Goal: Task Accomplishment & Management: Manage account settings

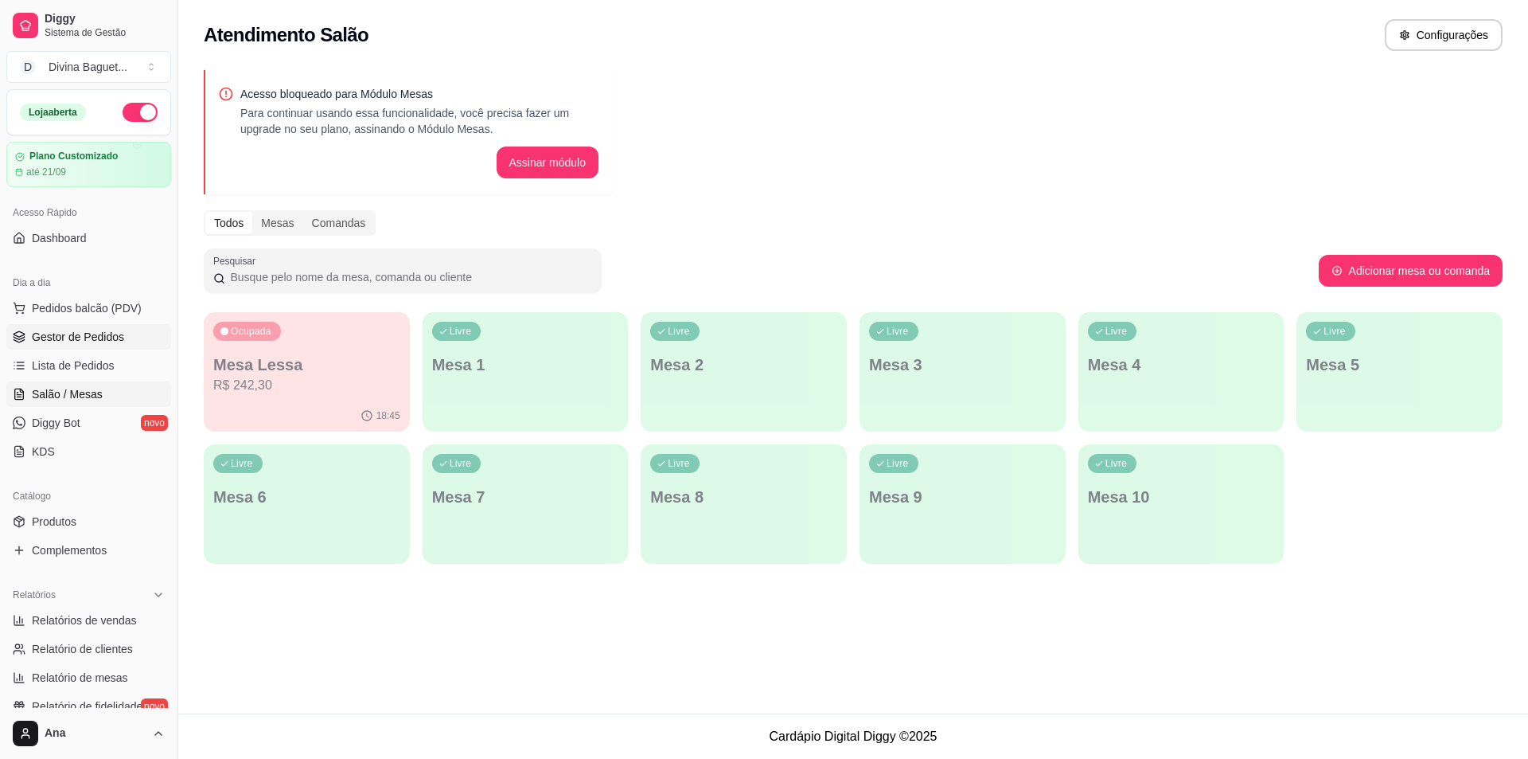
click at [119, 335] on span "Gestor de Pedidos" at bounding box center [78, 337] width 92 height 16
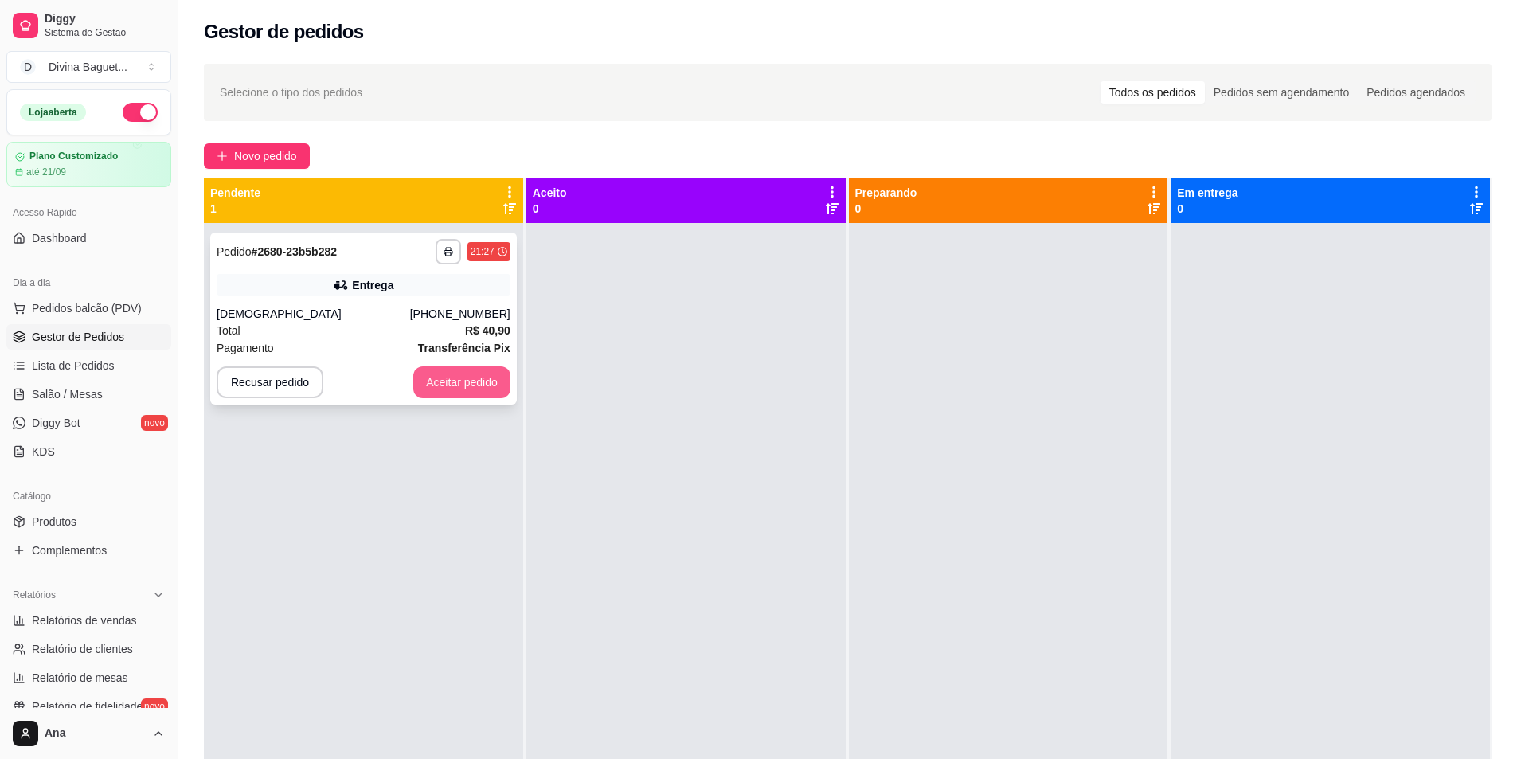
click at [469, 377] on button "Aceitar pedido" at bounding box center [461, 382] width 97 height 32
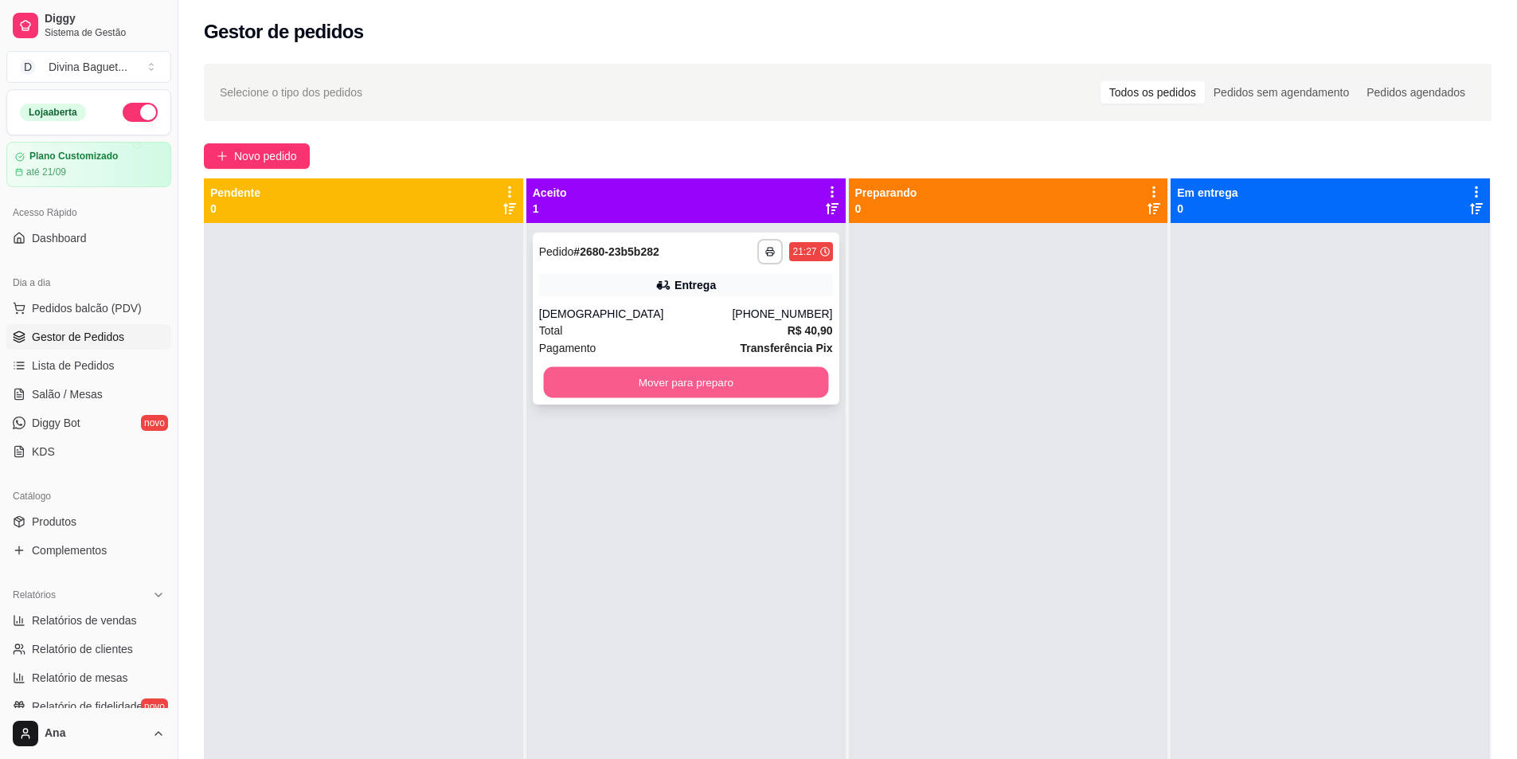
click at [738, 384] on button "Mover para preparo" at bounding box center [685, 382] width 285 height 31
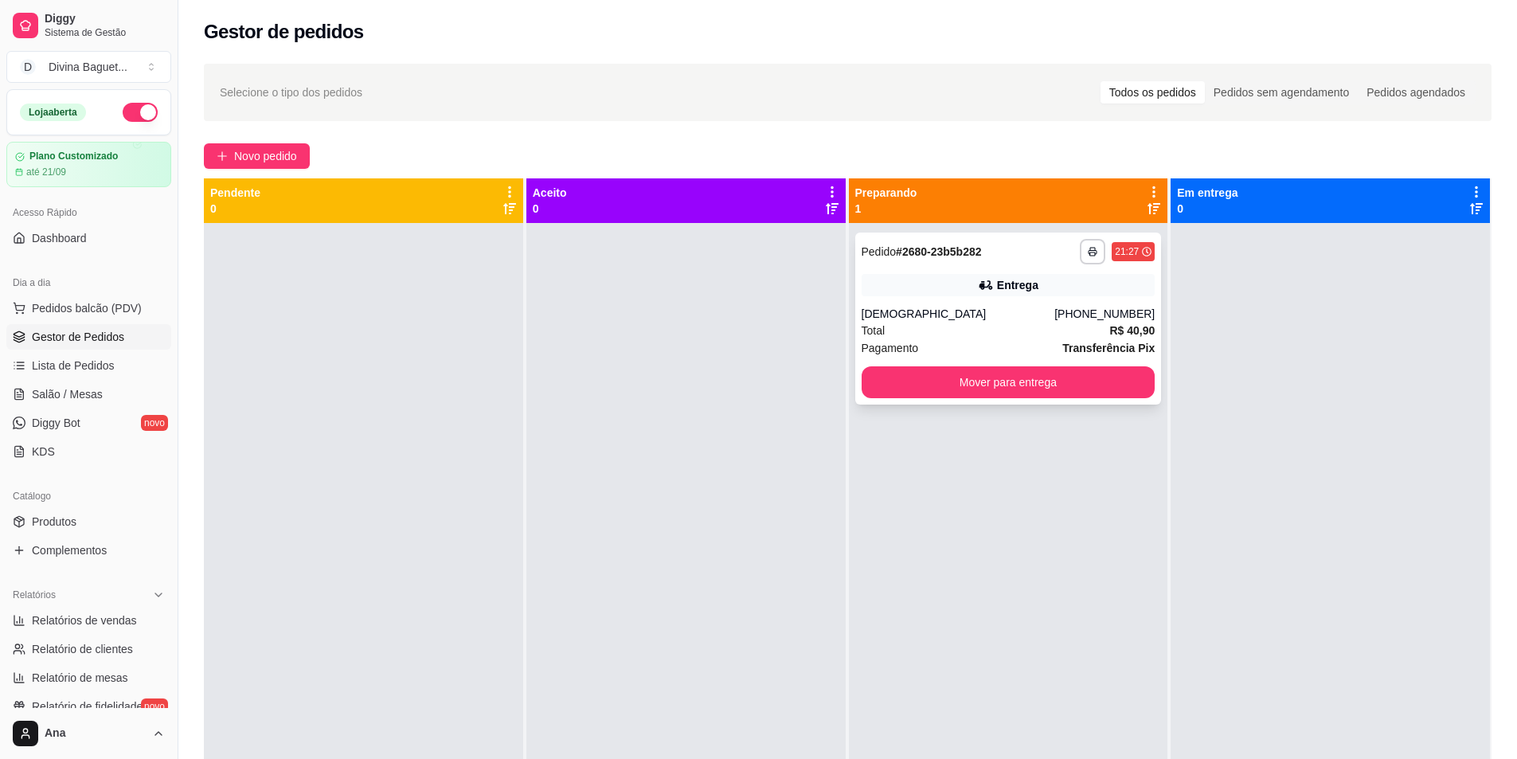
click at [1046, 314] on div "[DEMOGRAPHIC_DATA]" at bounding box center [957, 314] width 193 height 16
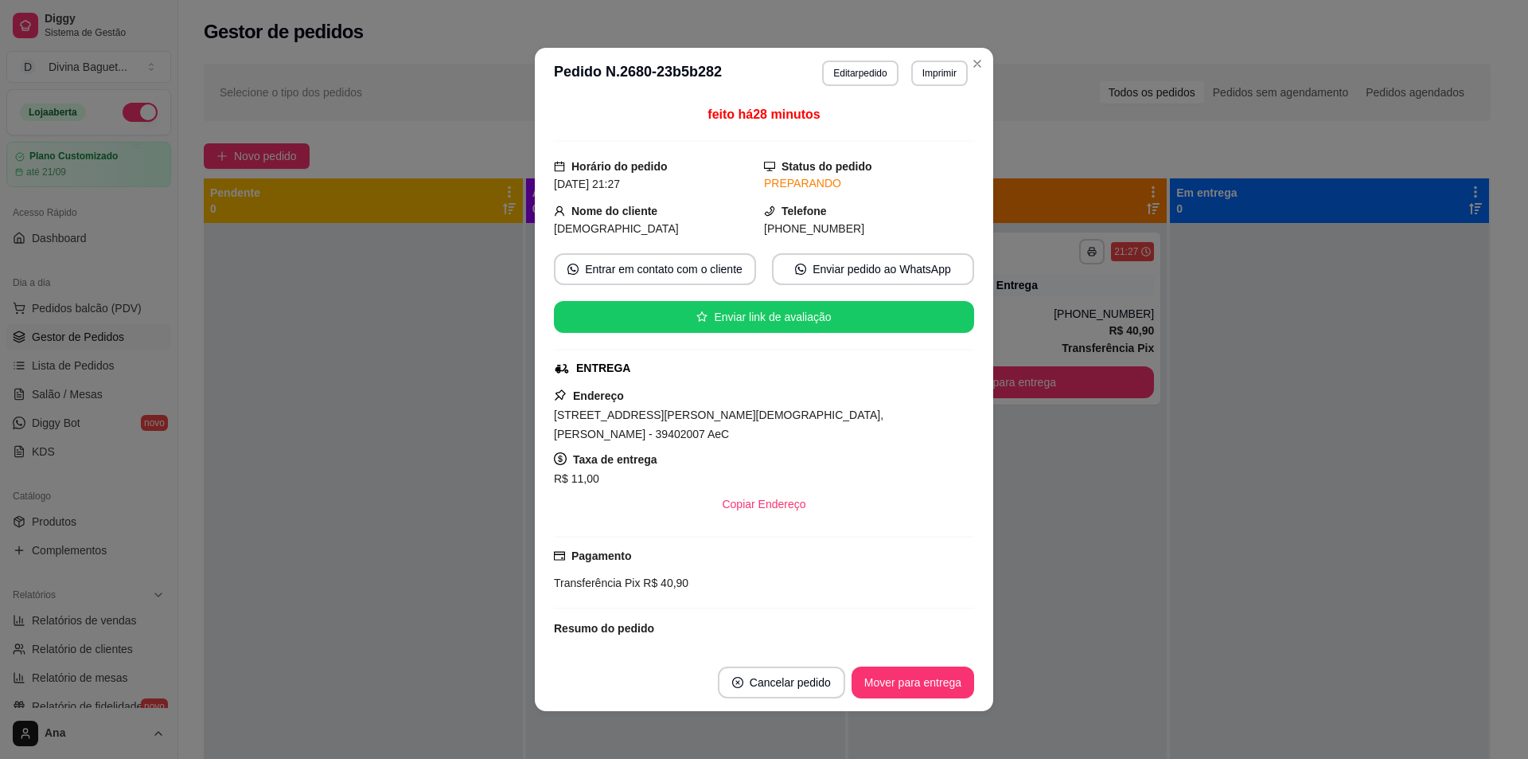
click at [613, 414] on span "[STREET_ADDRESS][PERSON_NAME][DEMOGRAPHIC_DATA], [PERSON_NAME] - 39402007 AeC" at bounding box center [719, 424] width 330 height 32
copy span "[STREET_ADDRESS][PERSON_NAME][DEMOGRAPHIC_DATA], [PERSON_NAME] - 39402007 AeC"
